Goal: Task Accomplishment & Management: Use online tool/utility

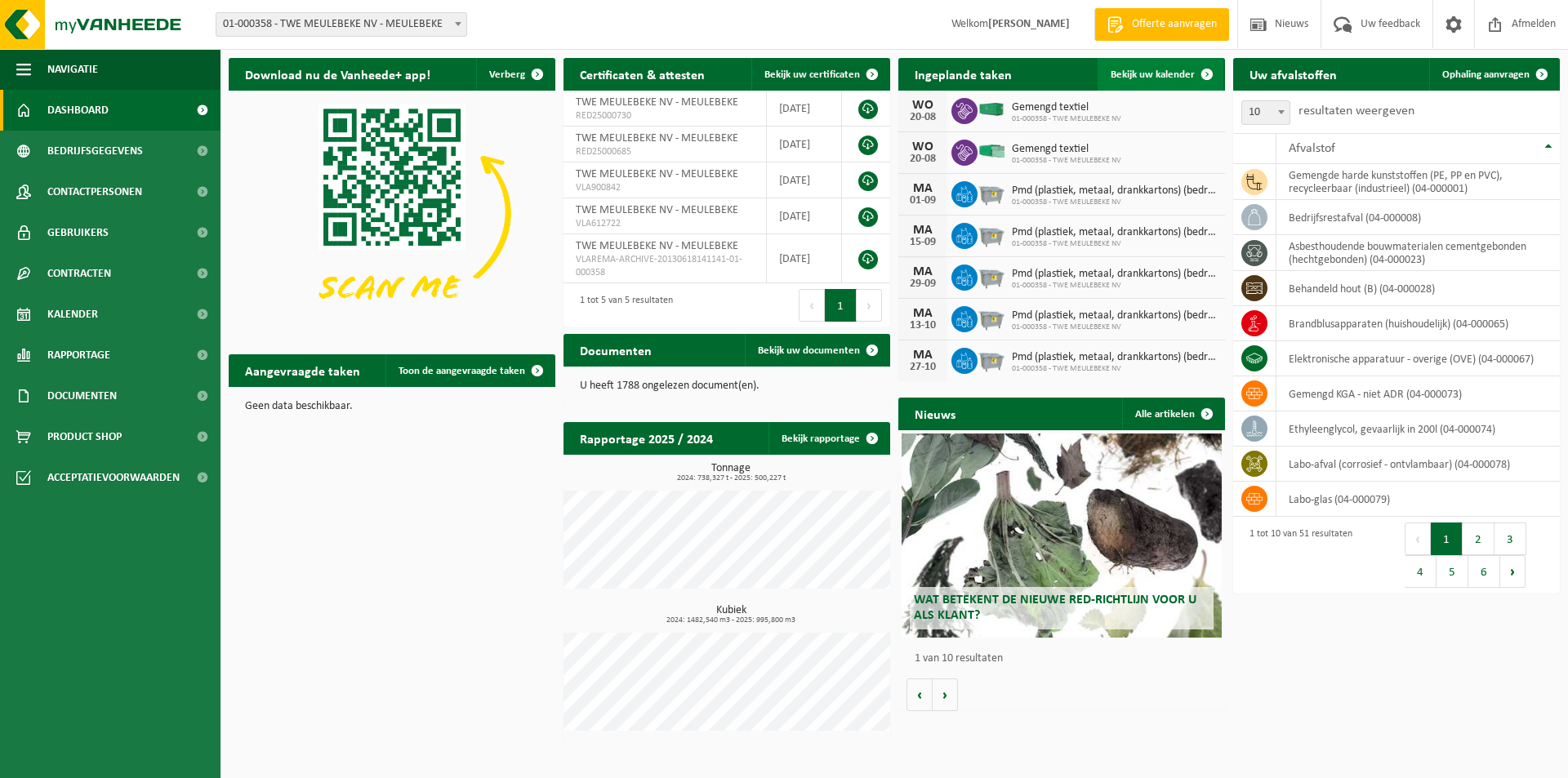
click at [1157, 71] on span "Bekijk uw kalender" at bounding box center [1152, 74] width 84 height 10
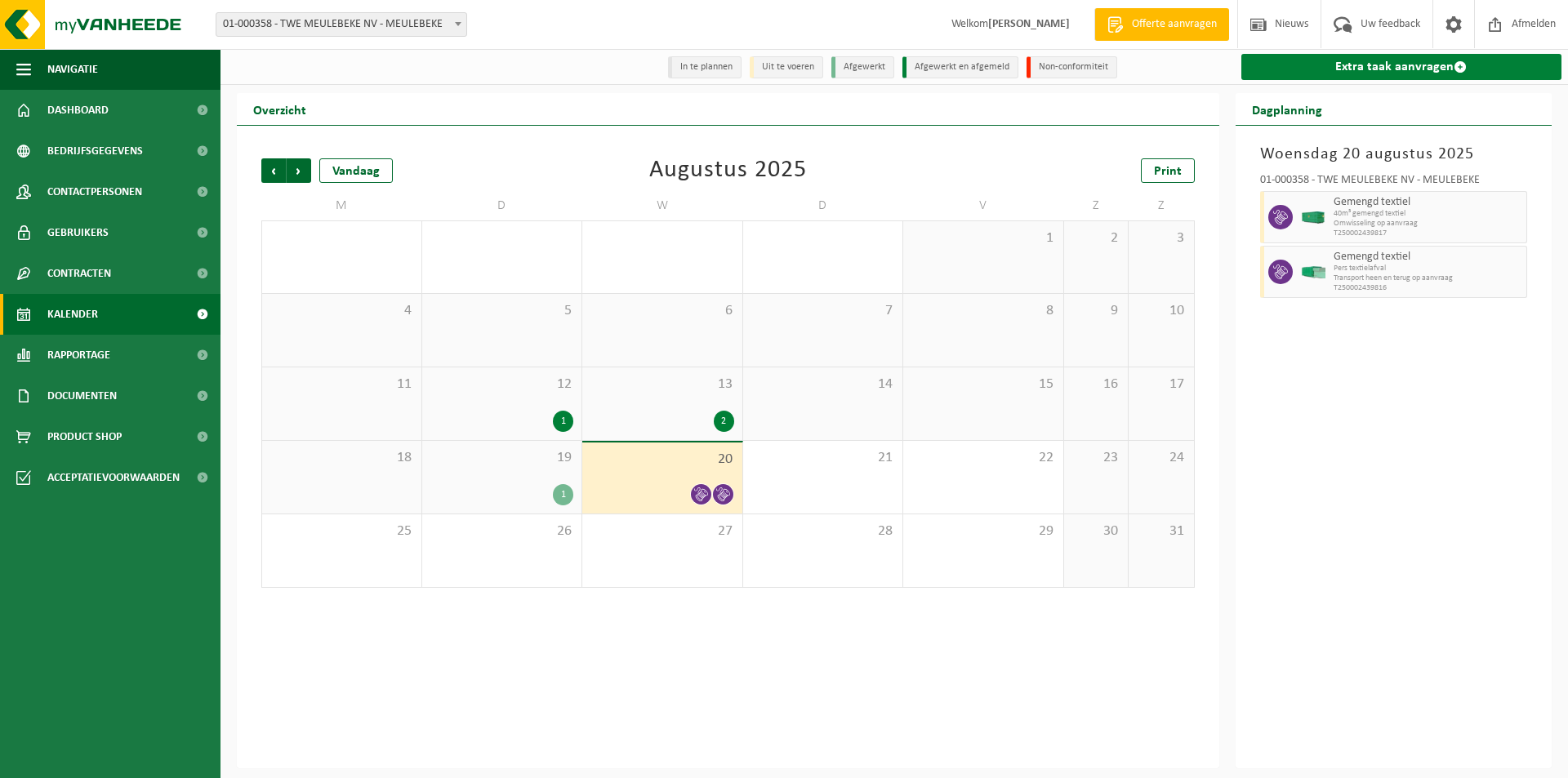
click at [1328, 71] on link "Extra taak aanvragen" at bounding box center [1401, 67] width 321 height 27
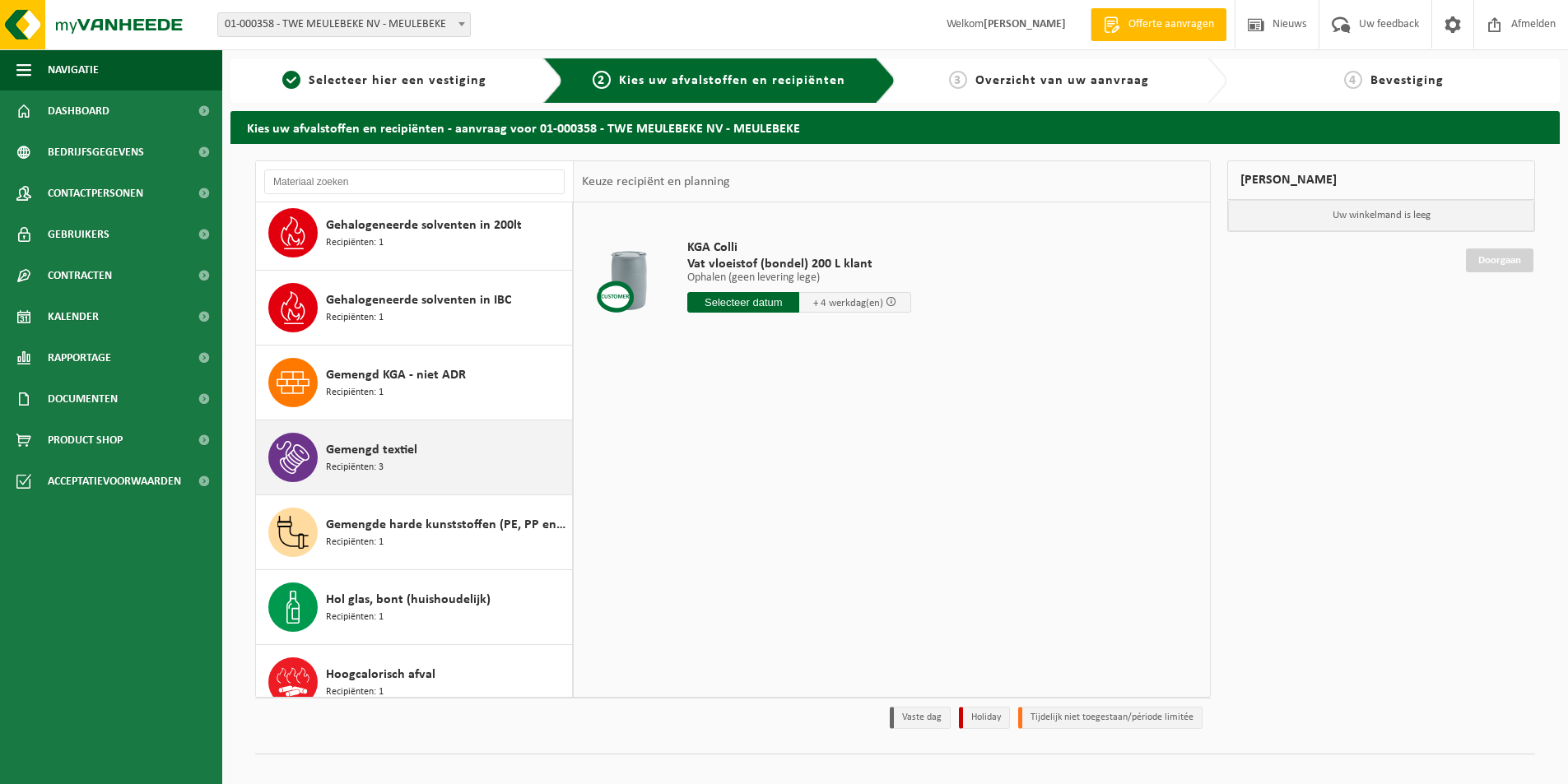
click at [357, 453] on span "Gemengd textiel" at bounding box center [372, 449] width 91 height 20
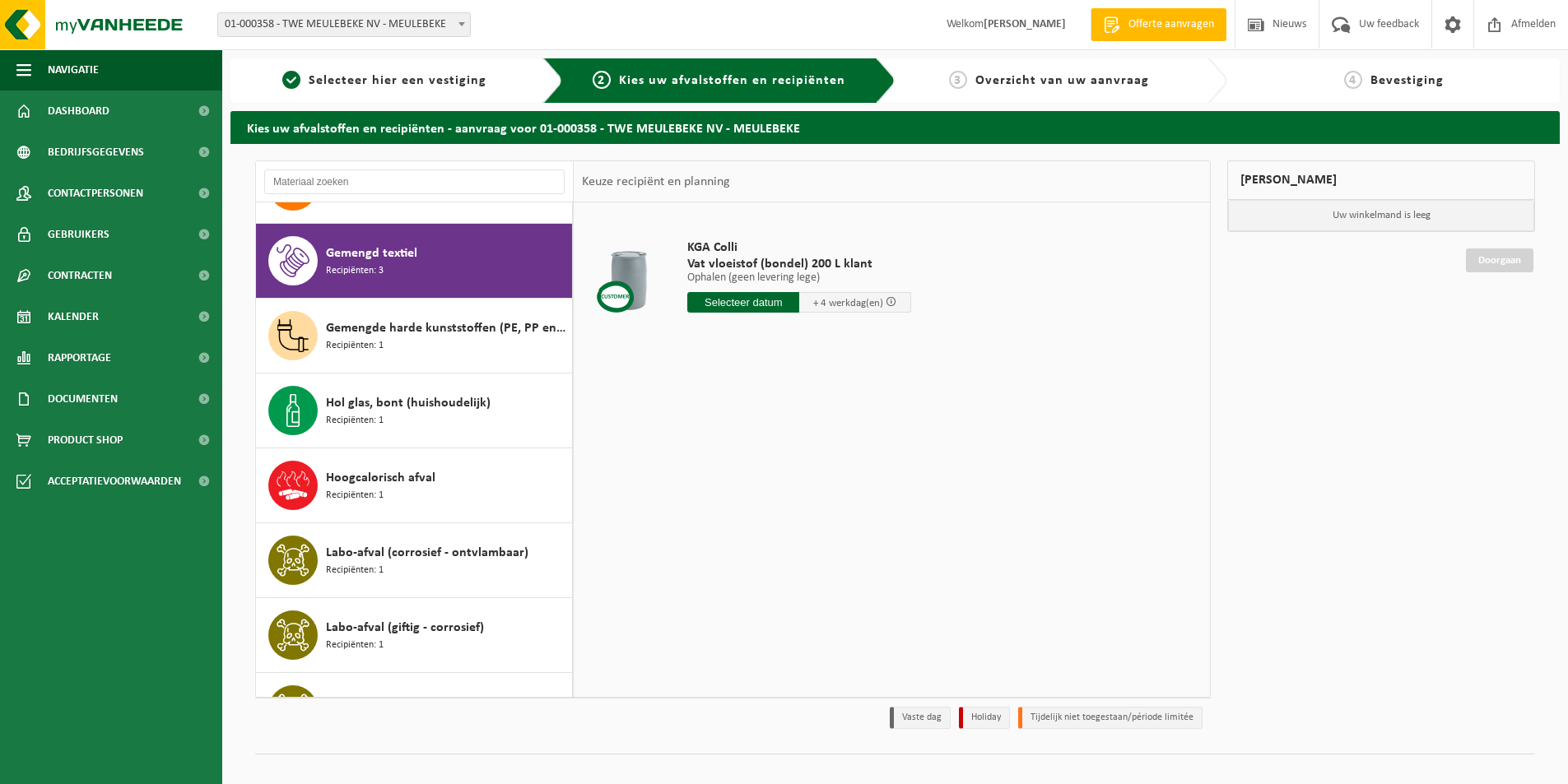
scroll to position [1123, 0]
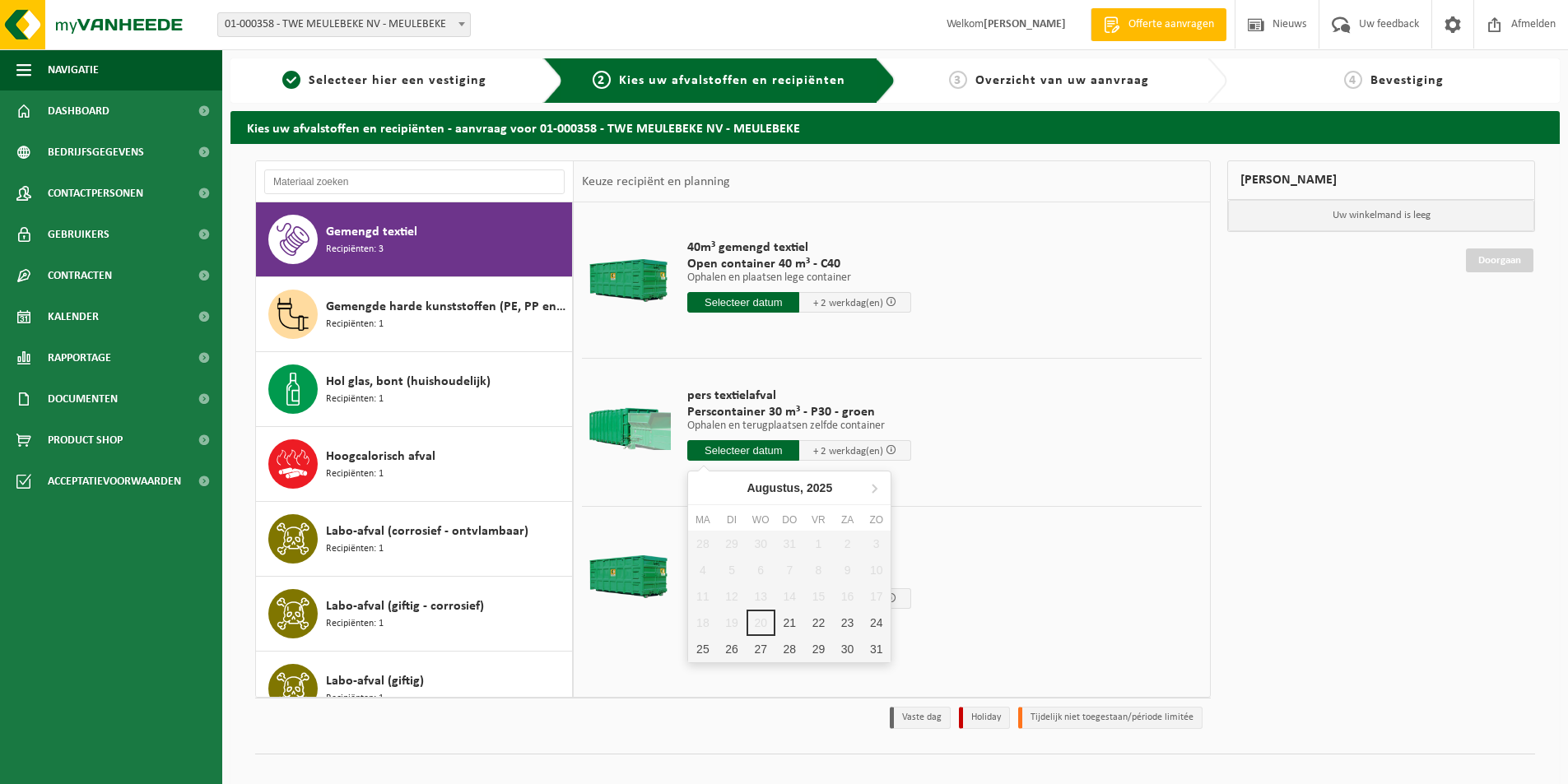
click at [720, 450] on input "text" at bounding box center [744, 450] width 112 height 21
click at [796, 620] on div "21" at bounding box center [790, 623] width 28 height 27
type input "Van 2025-08-21"
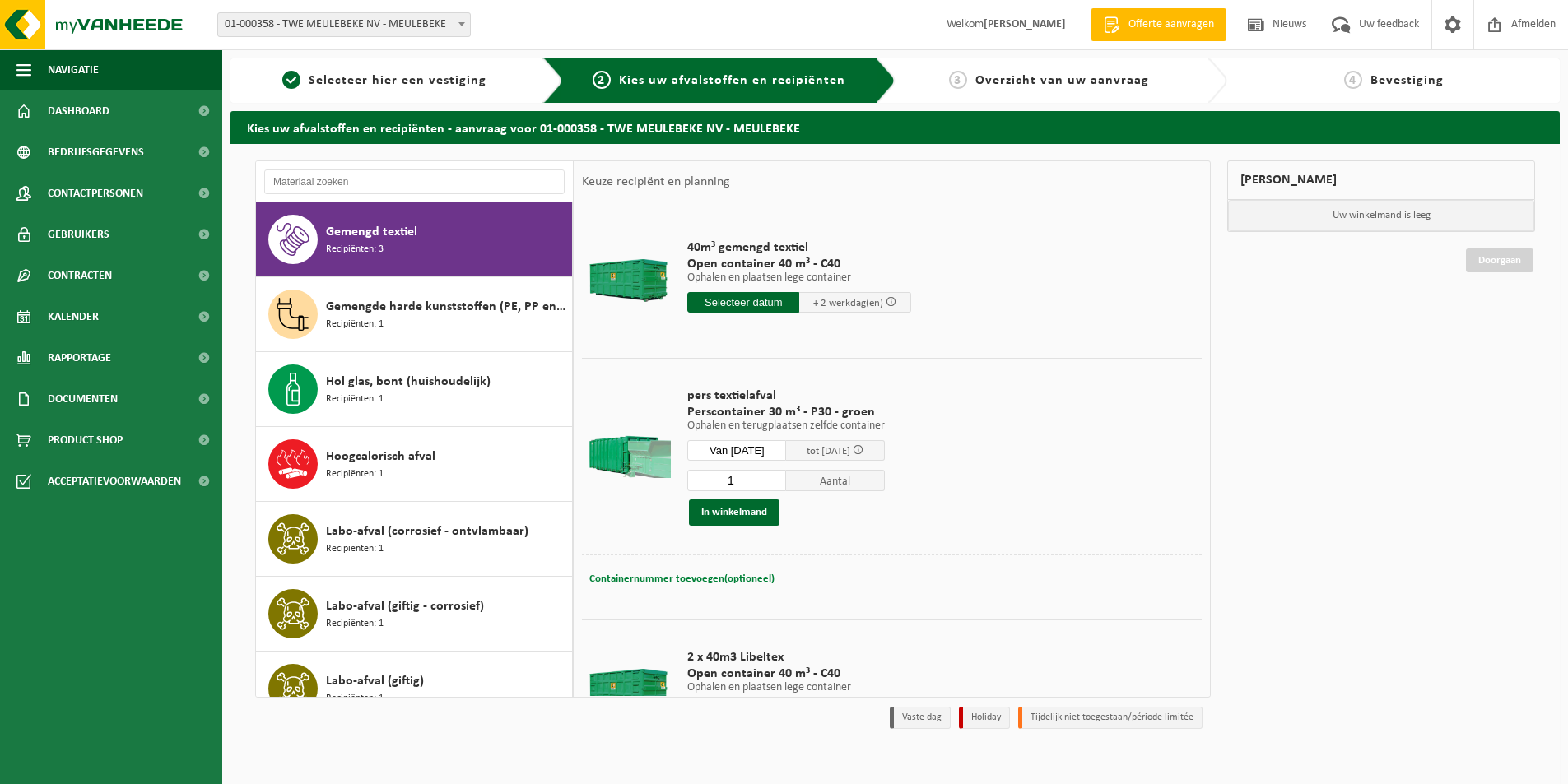
click at [672, 575] on span "Containernummer toevoegen(optioneel)" at bounding box center [682, 579] width 186 height 10
type input "STP346"
click at [727, 509] on button "In winkelmand" at bounding box center [734, 512] width 91 height 27
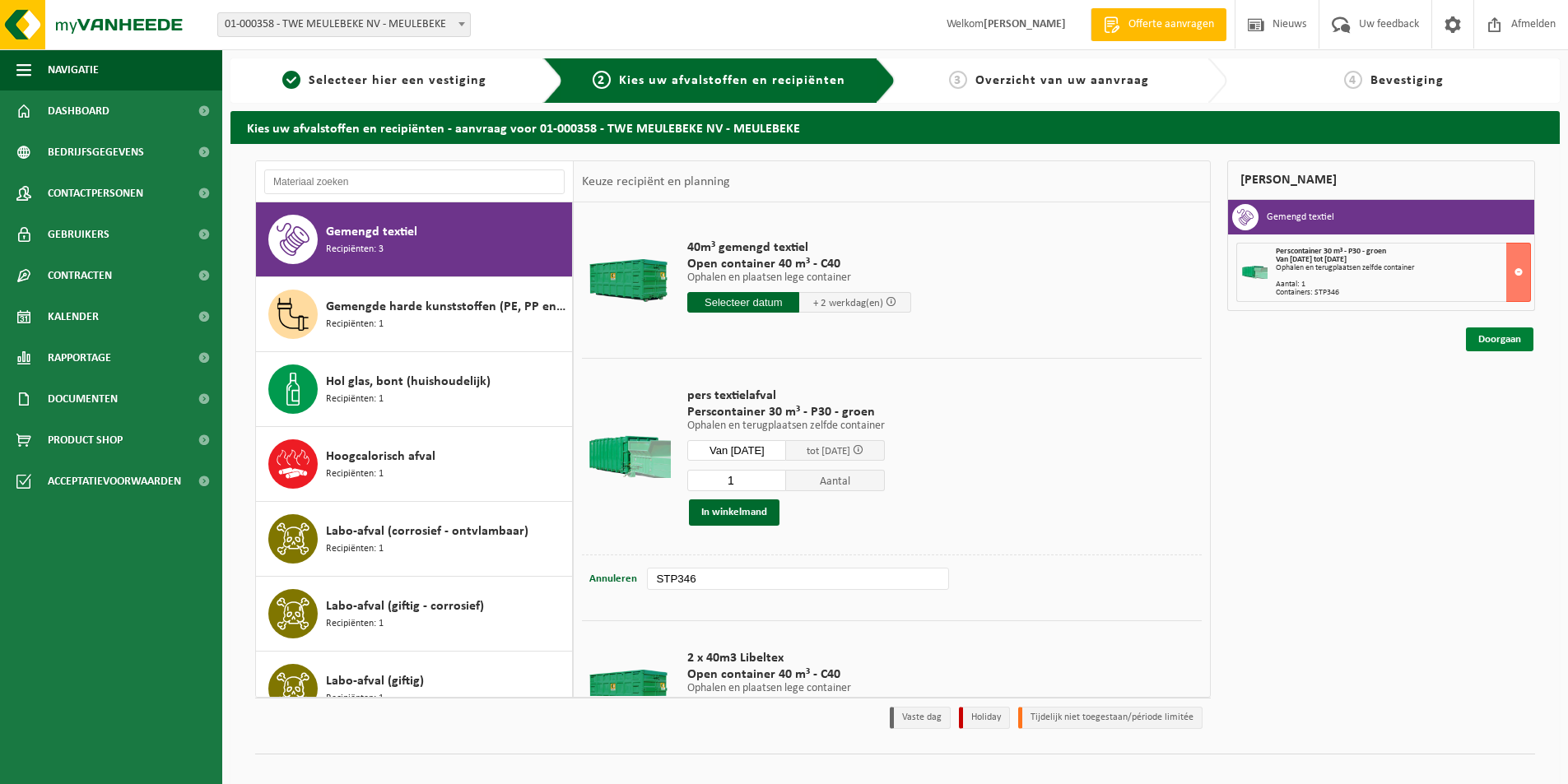
click at [1500, 339] on link "Doorgaan" at bounding box center [1500, 340] width 67 height 24
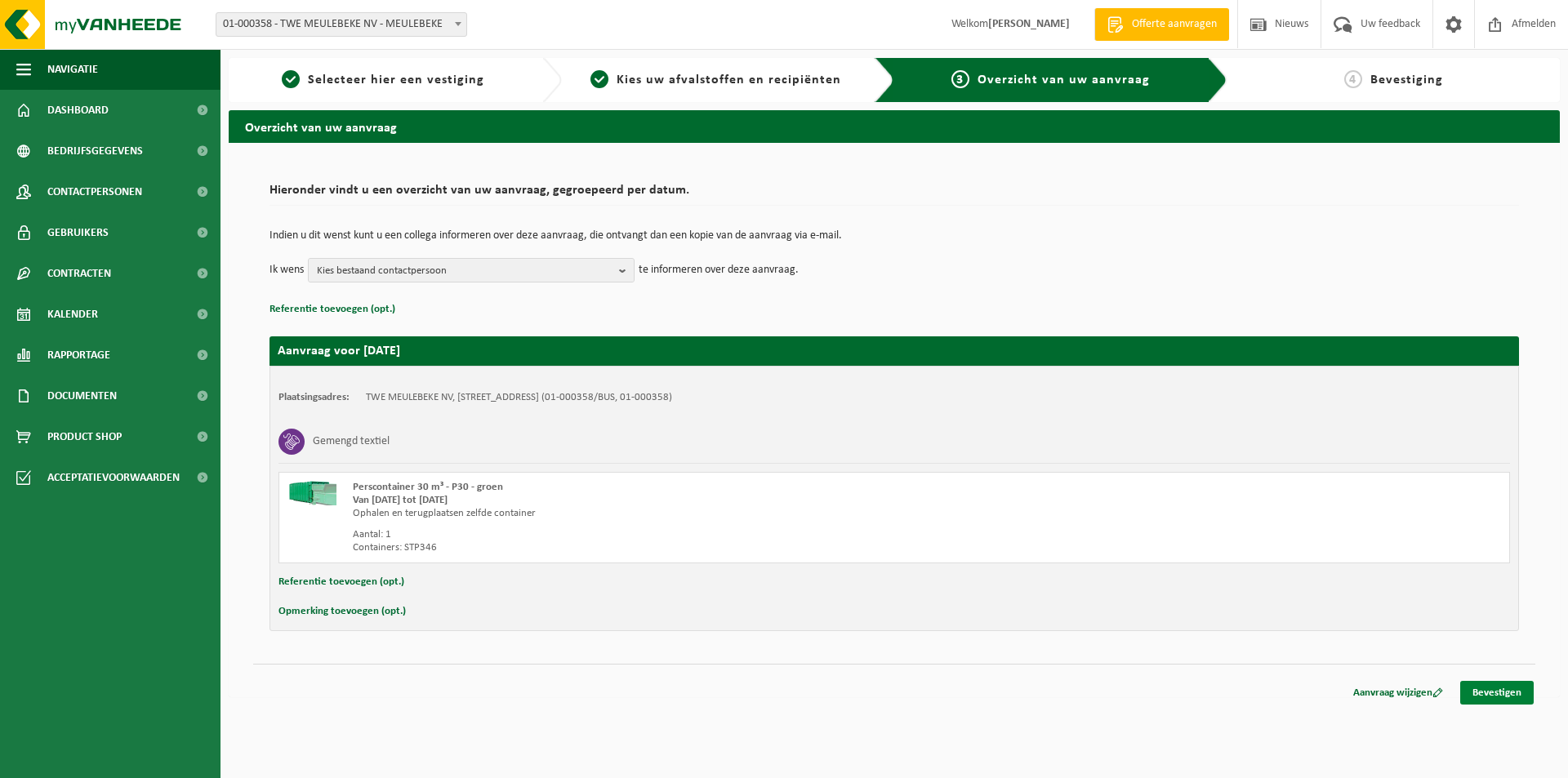
click at [1494, 694] on link "Bevestigen" at bounding box center [1497, 693] width 74 height 24
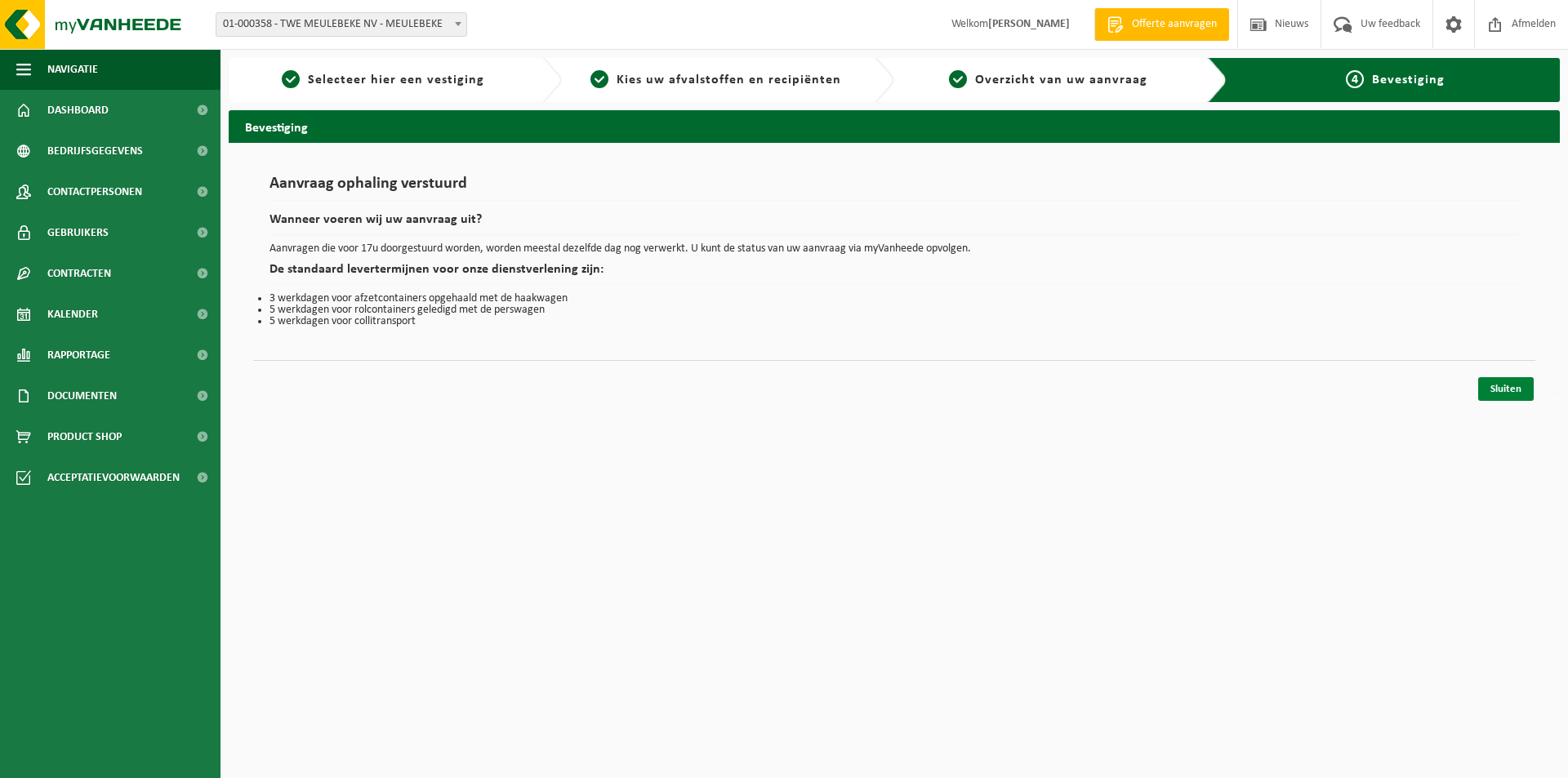
click at [1487, 390] on link "Sluiten" at bounding box center [1506, 389] width 56 height 24
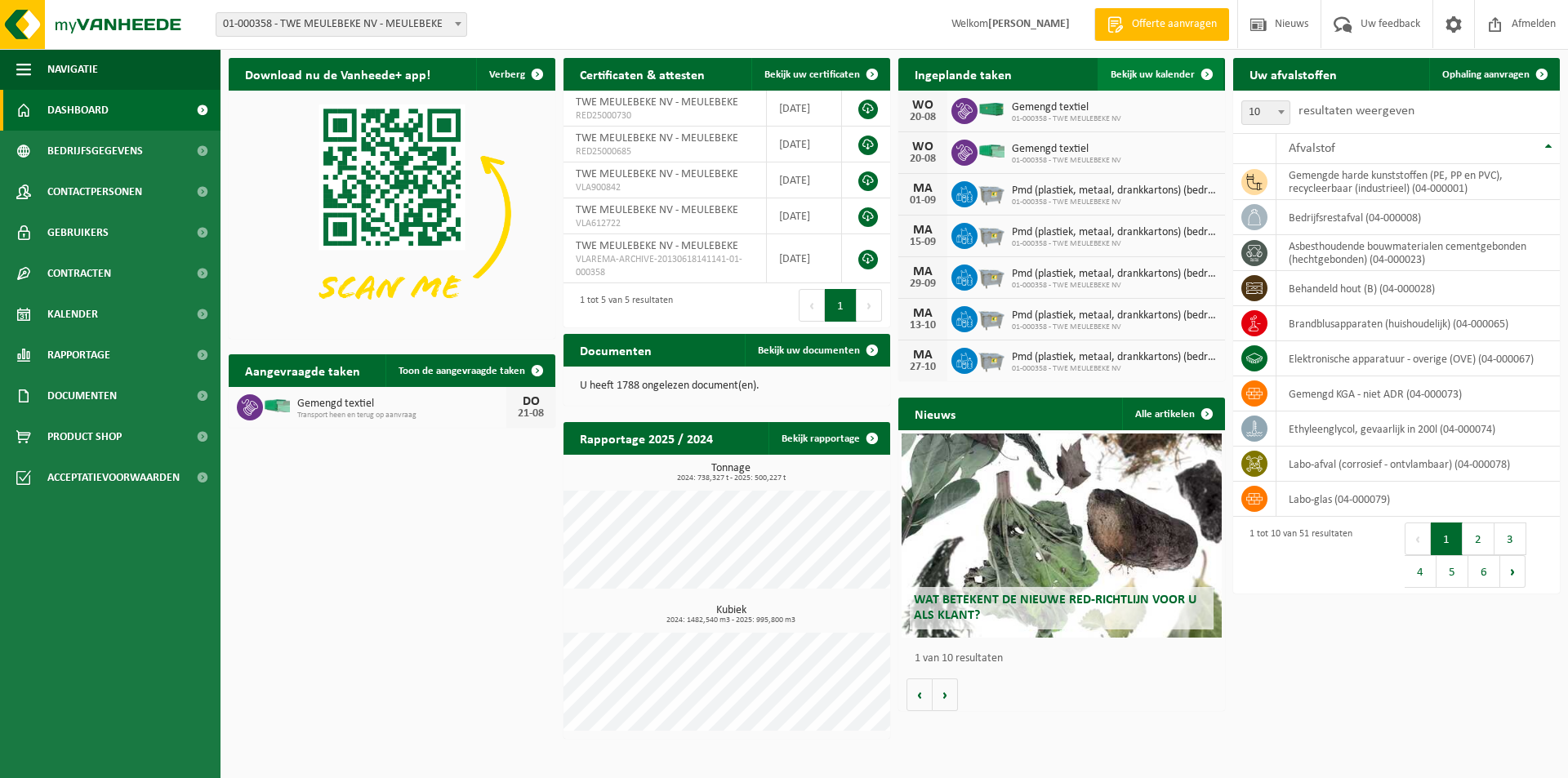
click at [1146, 68] on link "Bekijk uw kalender" at bounding box center [1160, 74] width 126 height 33
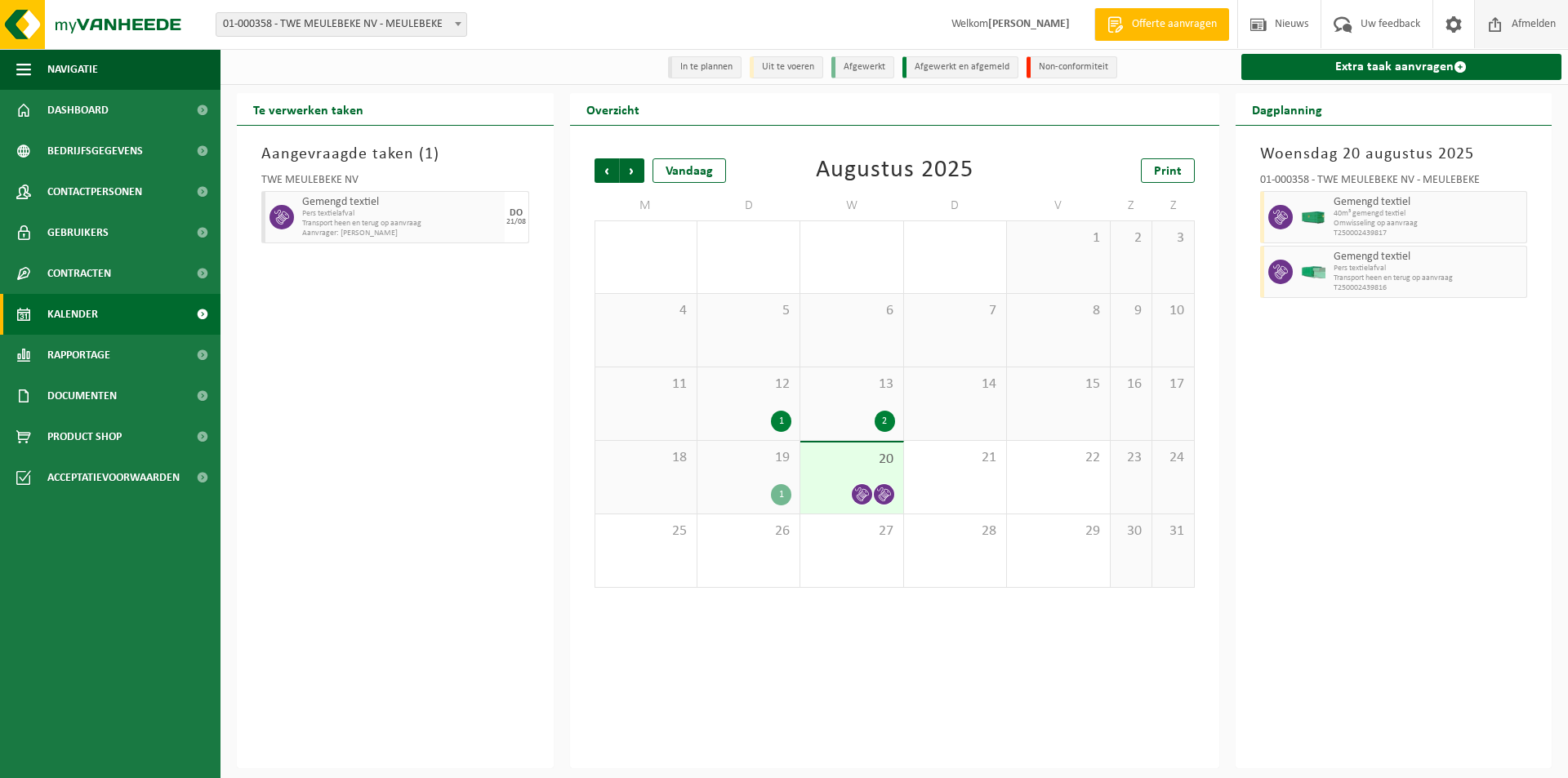
click at [1518, 19] on span "Afmelden" at bounding box center [1533, 24] width 52 height 48
